Goal: Check status: Check status

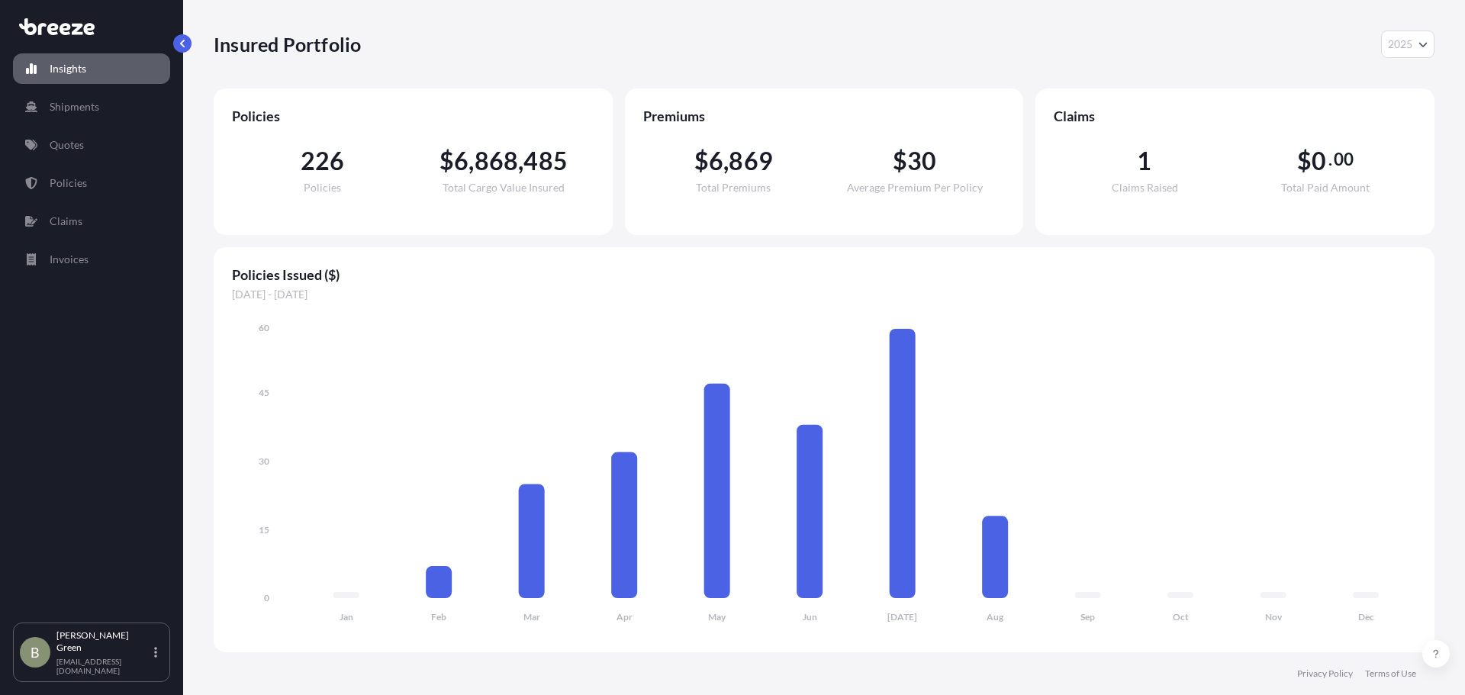
select select "2025"
click at [1023, 15] on div "Insured Portfolio 2025 2025 2024 2023 2022" at bounding box center [824, 44] width 1221 height 89
click at [68, 214] on p "Claims" at bounding box center [66, 221] width 33 height 15
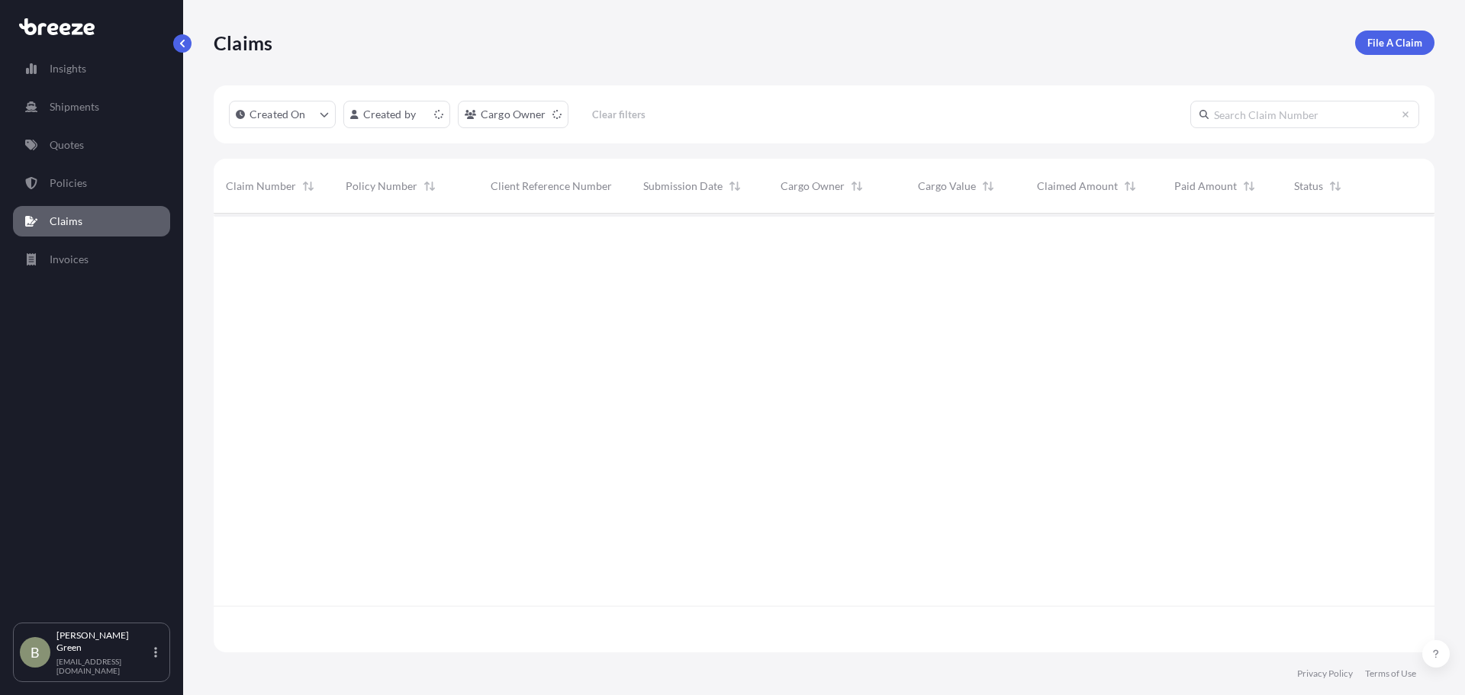
scroll to position [436, 1210]
click at [240, 242] on span "BRZCL19952" at bounding box center [258, 238] width 64 height 15
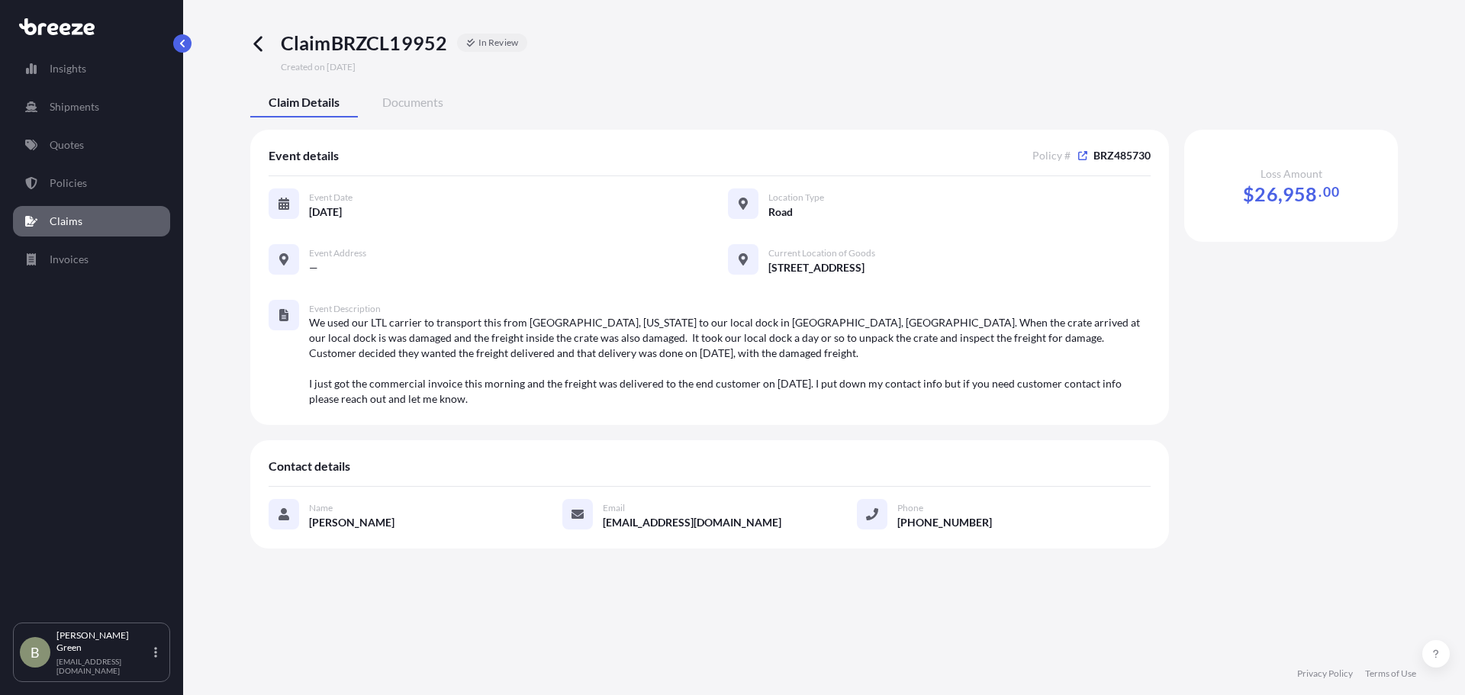
click at [1310, 364] on div "Loss Amount $ 26 , 958 . 00" at bounding box center [1291, 339] width 214 height 419
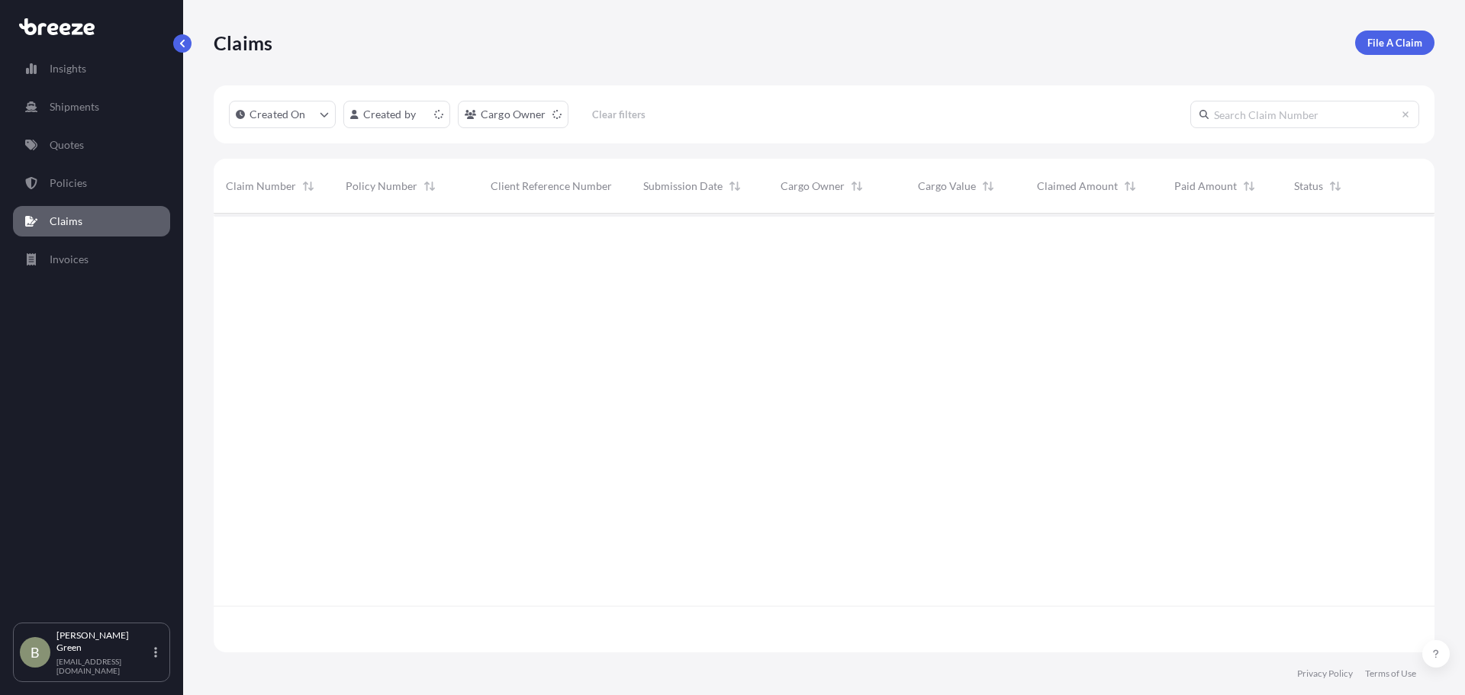
scroll to position [436, 1210]
